Goal: Task Accomplishment & Management: Complete application form

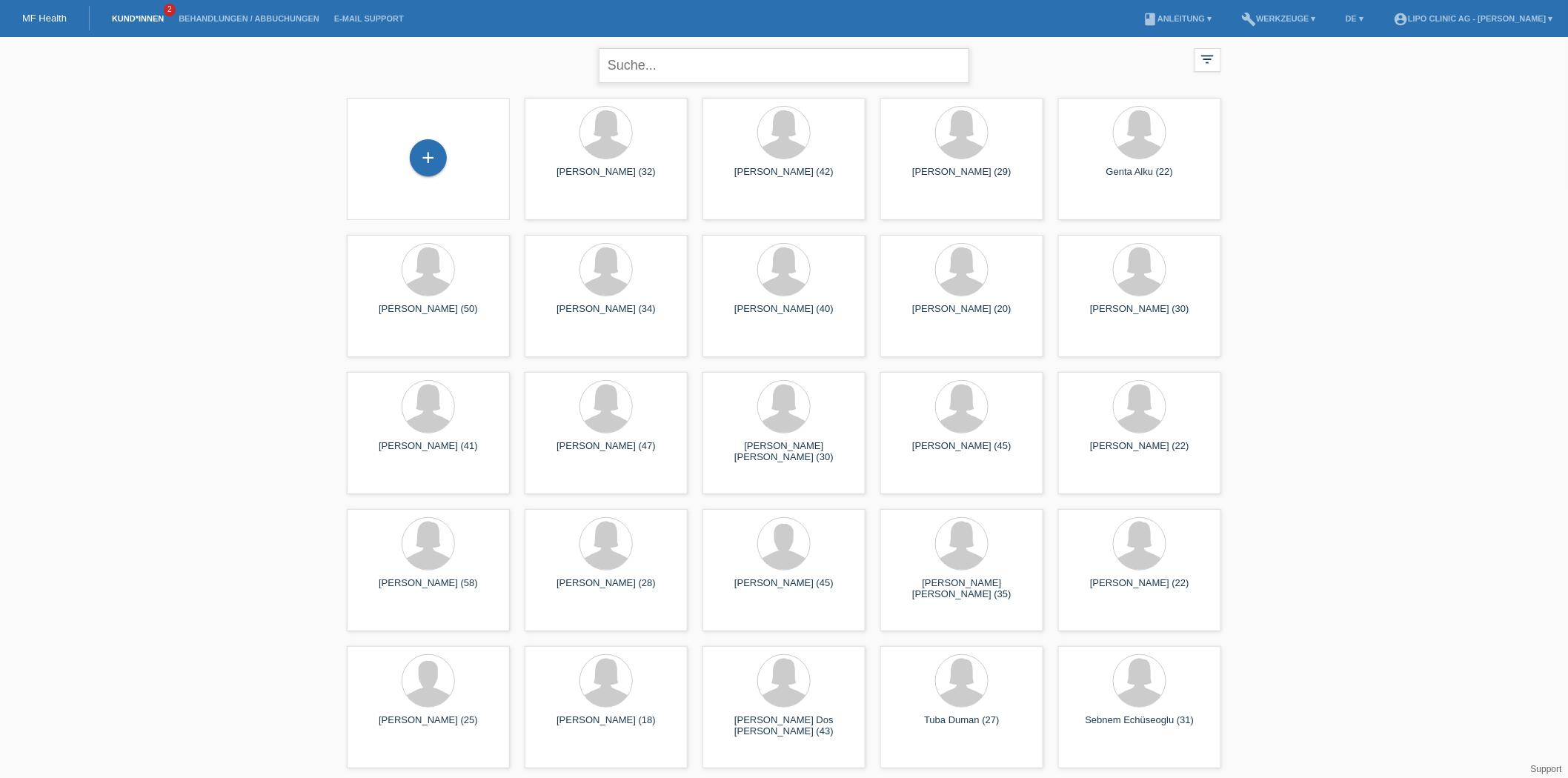
click at [674, 67] on input "text" at bounding box center [784, 66] width 371 height 35
type input "eylem tut"
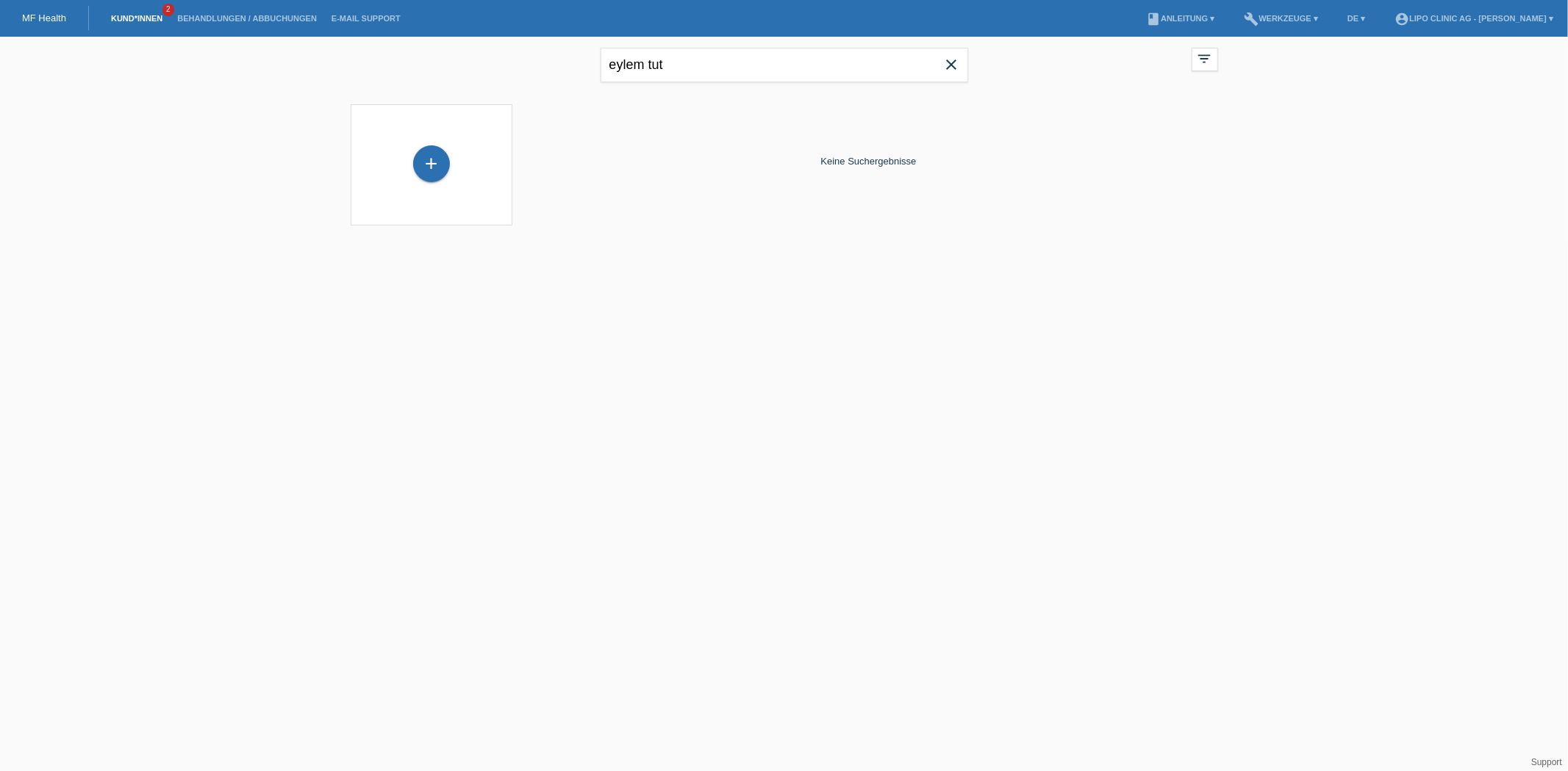
click at [443, 179] on div "+" at bounding box center [431, 165] width 139 height 39
click at [434, 174] on div "+" at bounding box center [431, 164] width 37 height 37
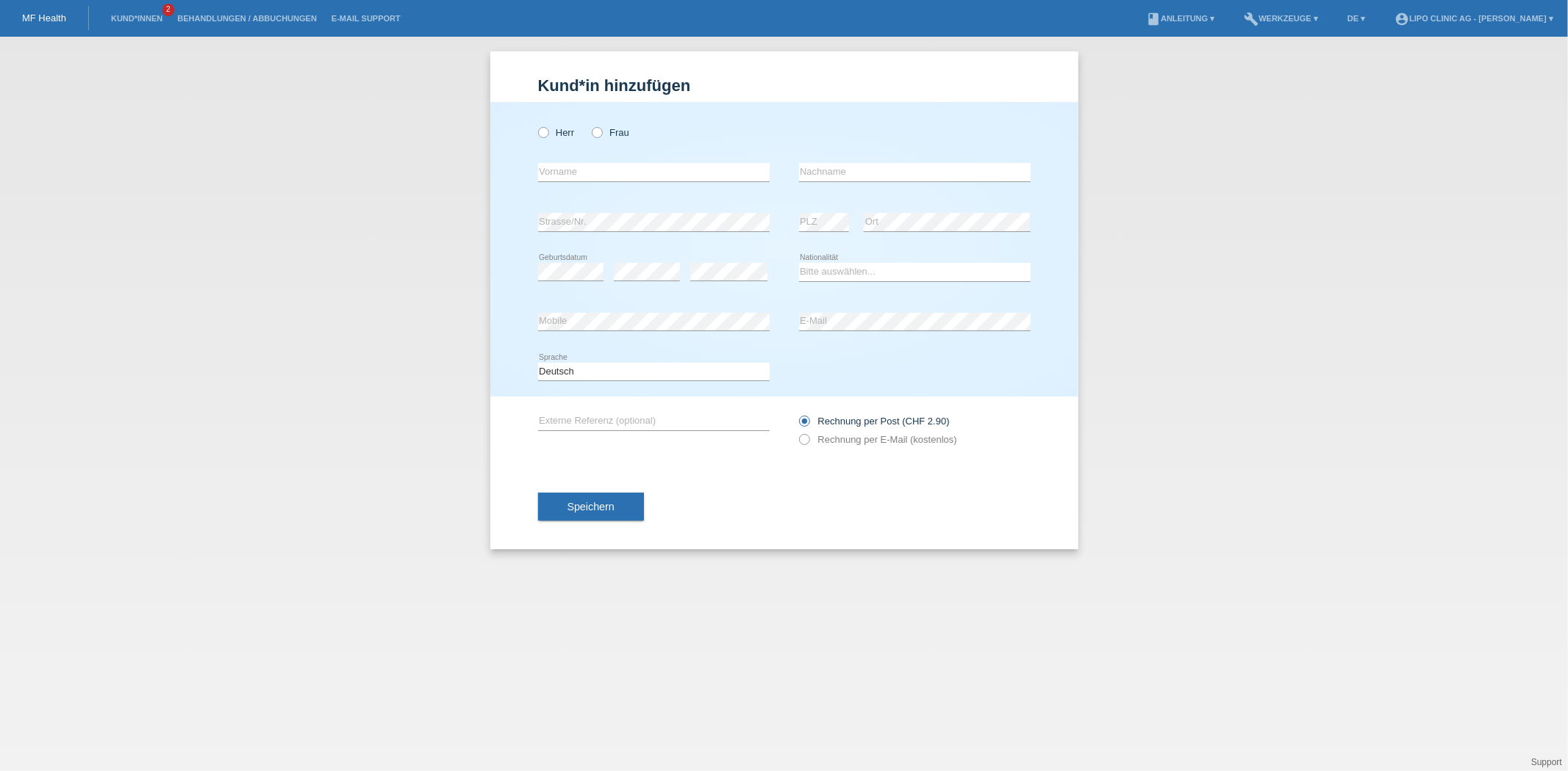
click at [607, 118] on div "Herr Frau" at bounding box center [654, 132] width 232 height 30
click at [589, 125] on icon at bounding box center [589, 125] width 0 height 0
click at [599, 131] on input "Frau" at bounding box center [597, 131] width 10 height 10
radio input "true"
click at [607, 170] on input "text" at bounding box center [654, 172] width 232 height 18
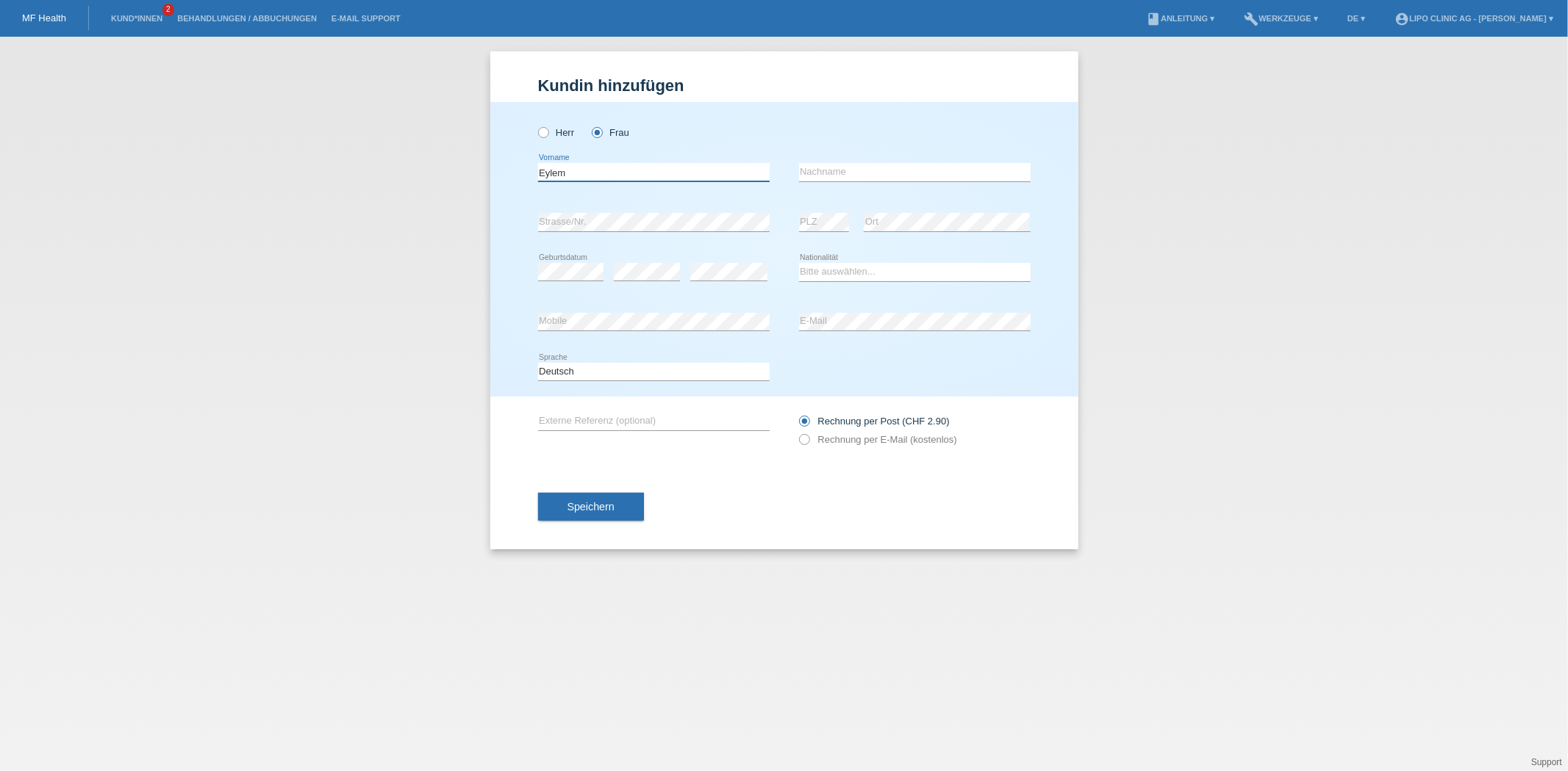
type input "Eylem"
type input "Tutar"
click at [880, 272] on select "Bitte auswählen... [GEOGRAPHIC_DATA] [GEOGRAPHIC_DATA] [GEOGRAPHIC_DATA] [GEOGR…" at bounding box center [914, 271] width 232 height 17
select select "CH"
click at [798, 263] on select "Bitte auswählen... [GEOGRAPHIC_DATA] [GEOGRAPHIC_DATA] [GEOGRAPHIC_DATA] [GEOGR…" at bounding box center [914, 271] width 232 height 17
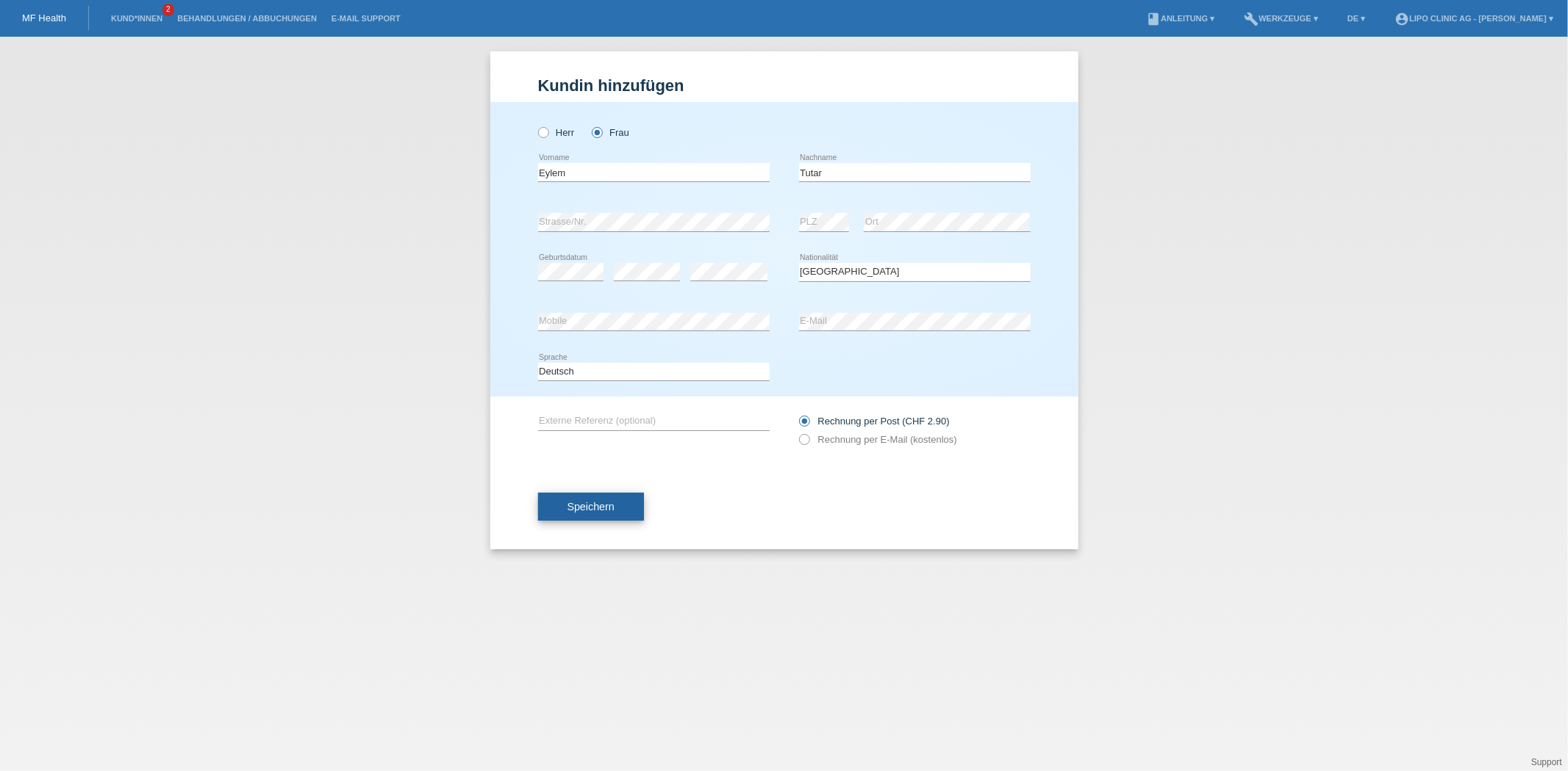
click at [573, 505] on span "Speichern" at bounding box center [591, 507] width 47 height 12
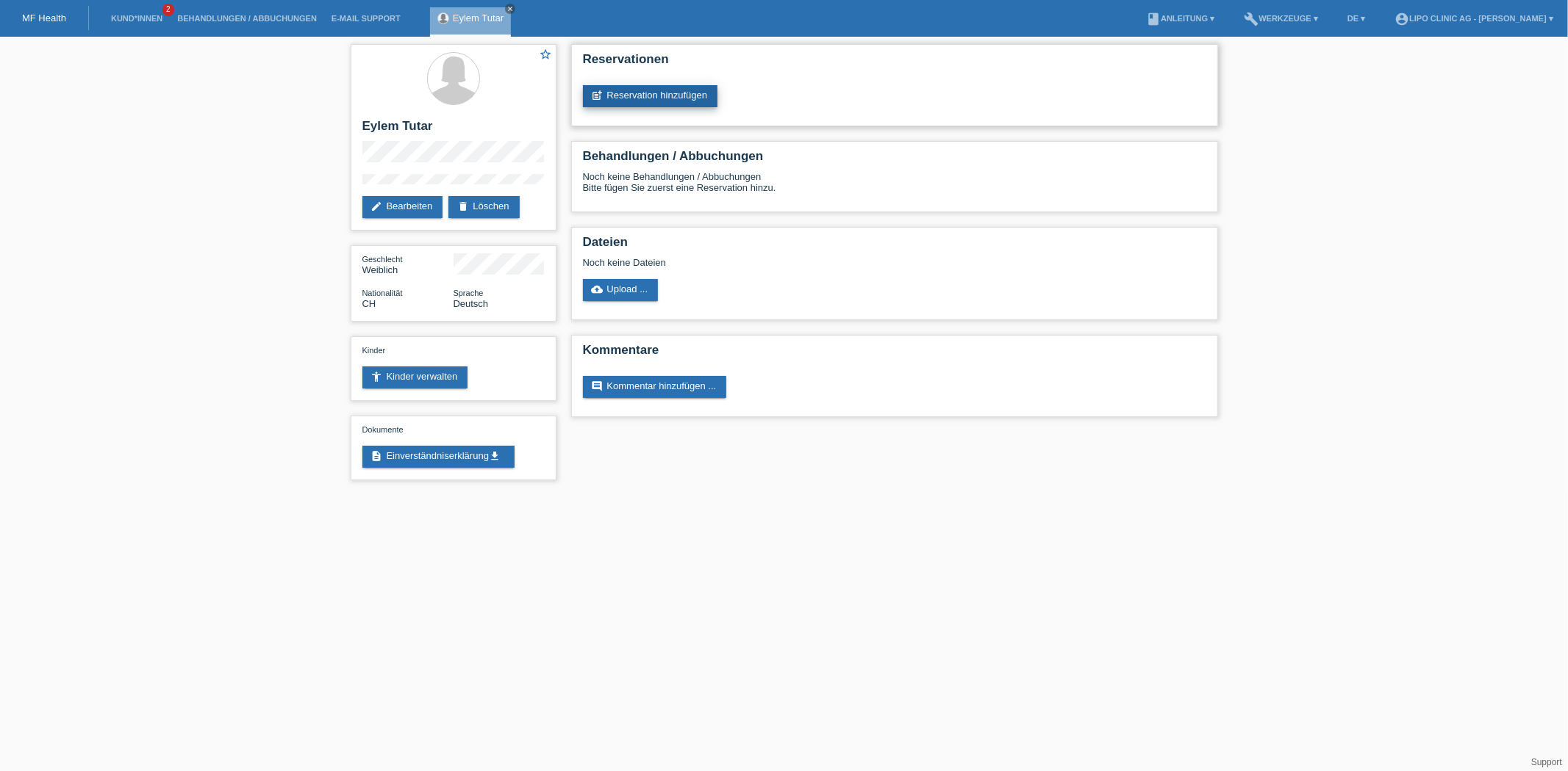
click at [655, 101] on link "post_add Reservation hinzufügen" at bounding box center [650, 96] width 135 height 22
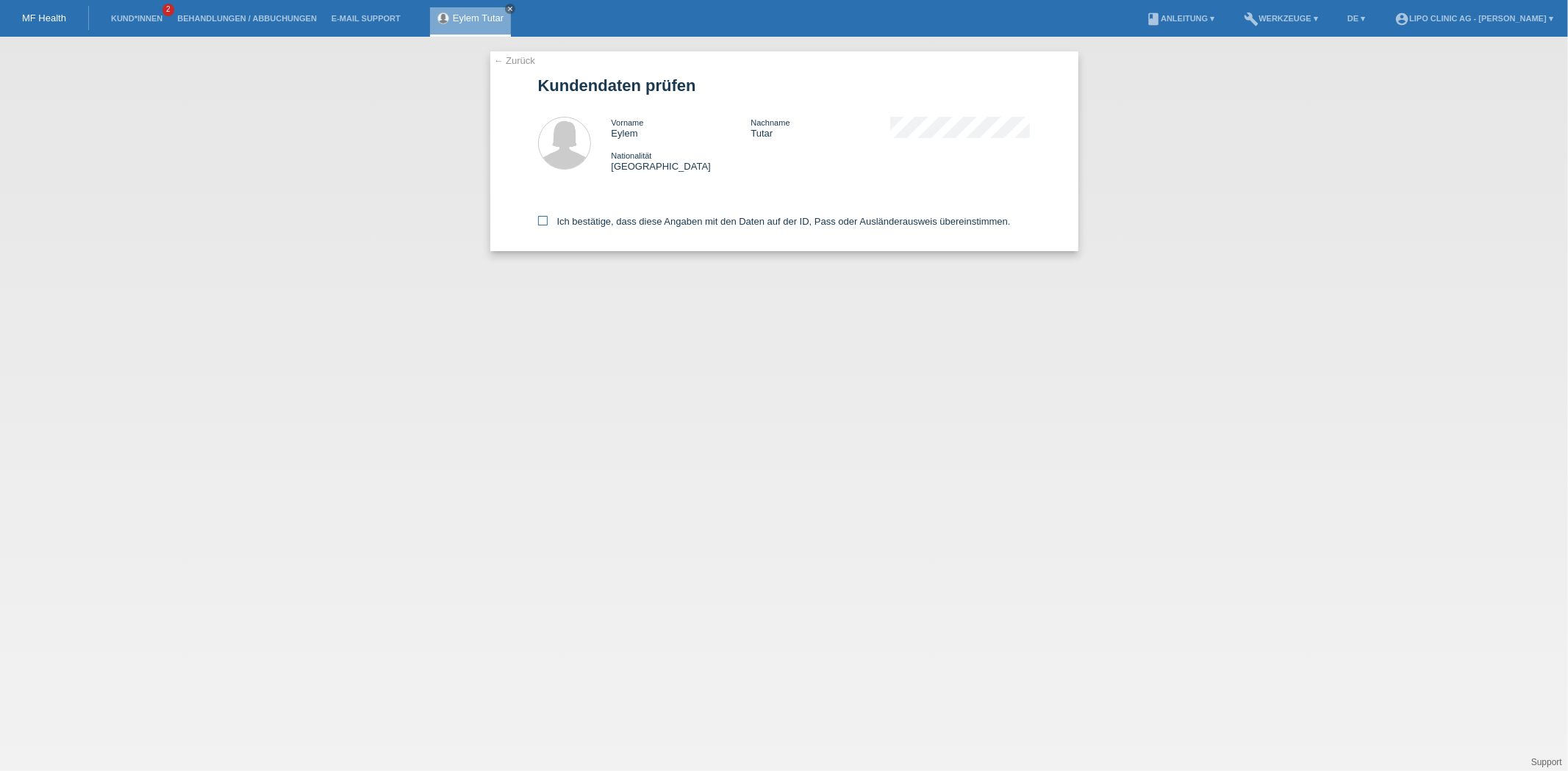
click at [544, 219] on icon at bounding box center [542, 221] width 10 height 10
click at [544, 219] on input "Ich bestätige, dass diese Angaben mit den Daten auf der ID, Pass oder Ausländer…" at bounding box center [542, 221] width 10 height 10
checkbox input "true"
